Goal: Share content

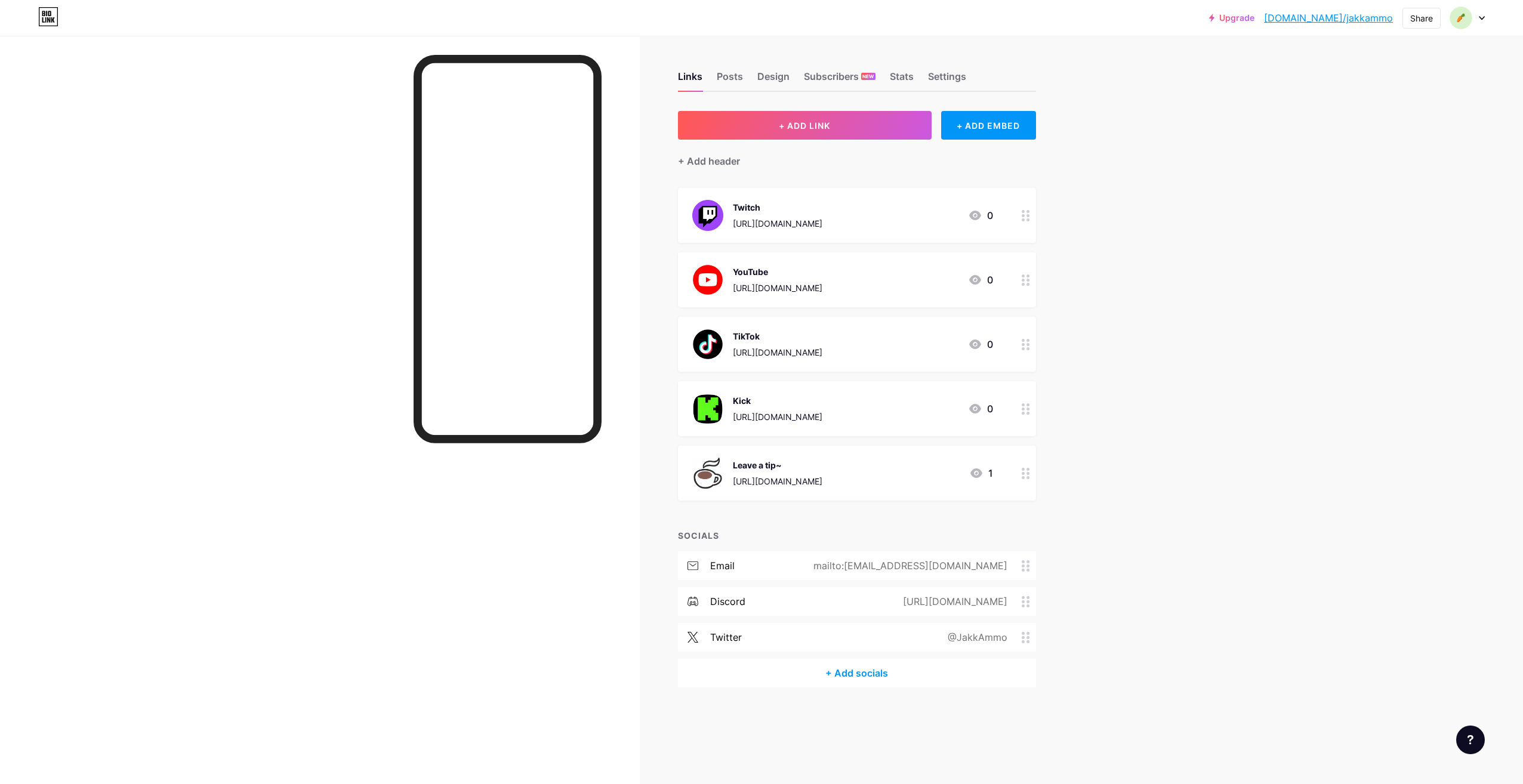
click at [1485, 24] on div "Upgrade [DOMAIN_NAME]/[PERSON_NAME]... [DOMAIN_NAME]/jakkammo Share Switch acco…" at bounding box center [762, 18] width 1523 height 22
click at [1427, 20] on div "Share" at bounding box center [1422, 18] width 23 height 12
click at [1419, 99] on div "Get my QR code" at bounding box center [1351, 90] width 178 height 29
click at [1421, 54] on div at bounding box center [1419, 54] width 15 height 15
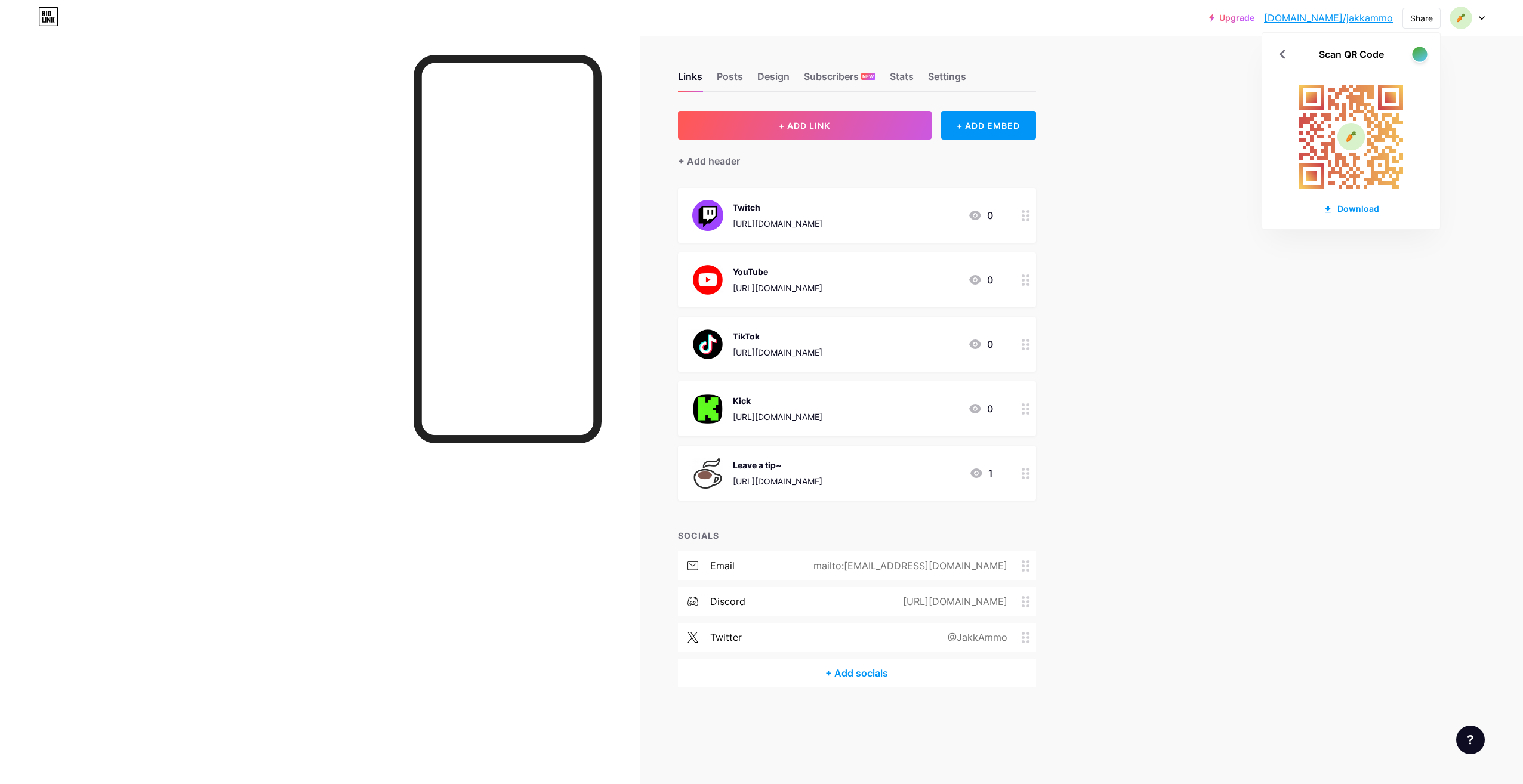
click at [1421, 54] on div at bounding box center [1419, 54] width 15 height 15
click at [1422, 58] on div at bounding box center [1419, 54] width 15 height 15
click at [1424, 61] on div at bounding box center [1420, 54] width 17 height 17
click at [1424, 60] on div at bounding box center [1420, 54] width 17 height 17
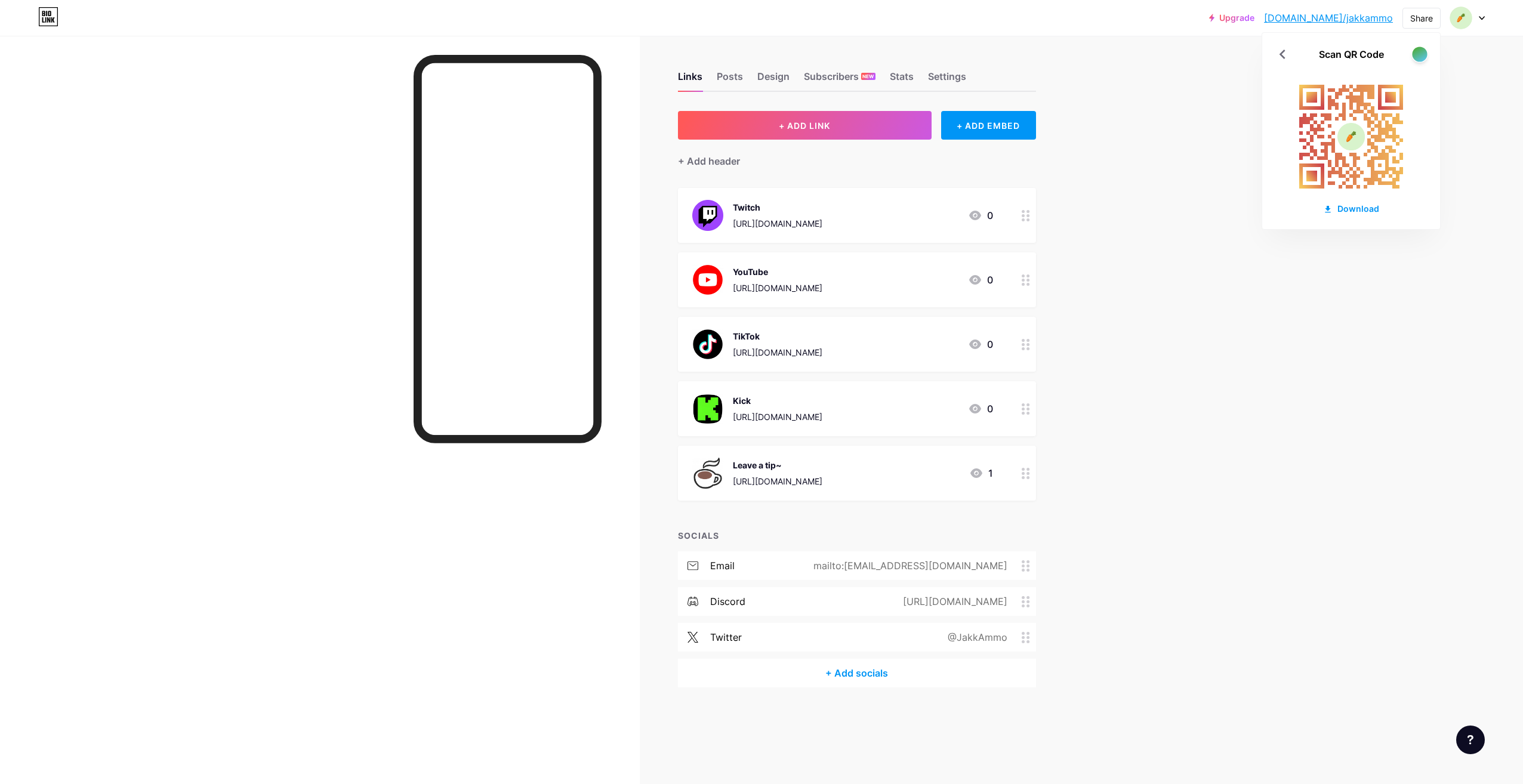
click at [1424, 59] on div at bounding box center [1419, 54] width 15 height 15
click at [1375, 213] on div "Download" at bounding box center [1351, 208] width 56 height 12
